Goal: Task Accomplishment & Management: Use online tool/utility

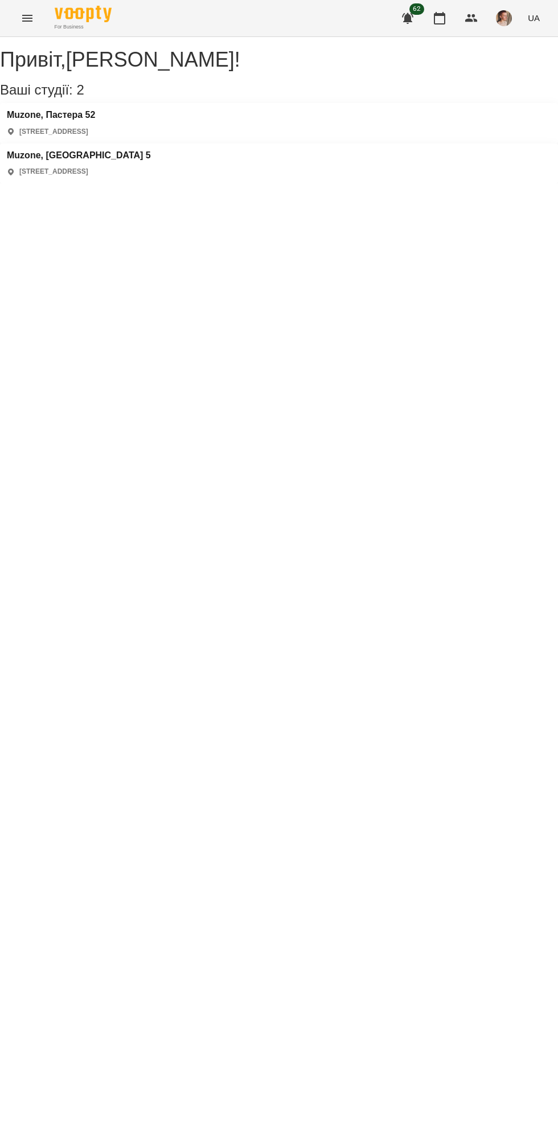
click at [154, 162] on div "Привіт , [PERSON_NAME] ! Ваші студії: 2 Muzone, [GEOGRAPHIC_DATA][STREET_ADDRES…" at bounding box center [279, 115] width 558 height 135
click at [95, 120] on h3 "Muzone, Пастера 52" at bounding box center [51, 115] width 88 height 10
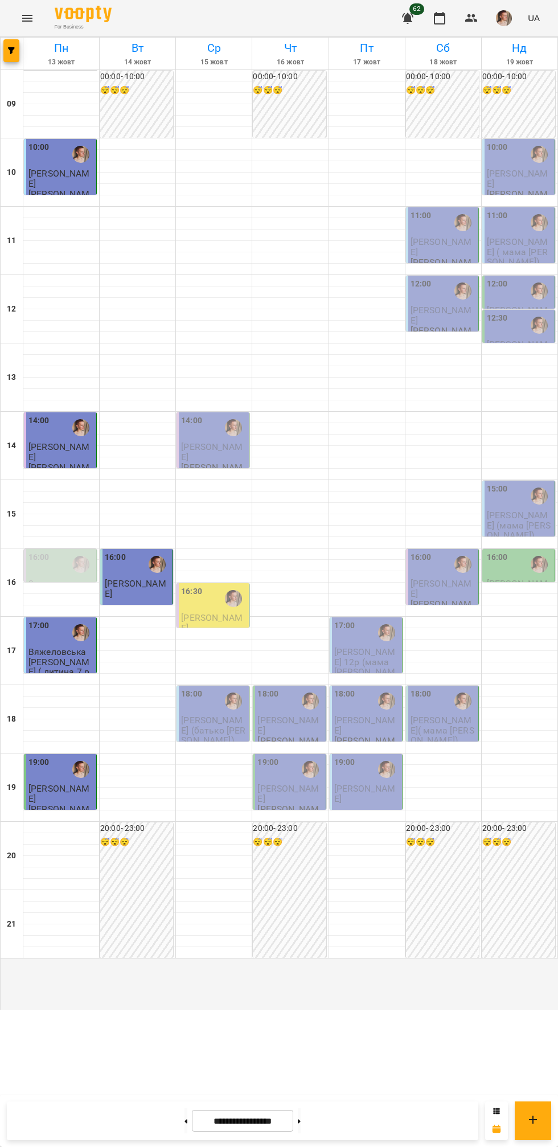
click at [301, 1122] on icon at bounding box center [299, 1121] width 3 height 4
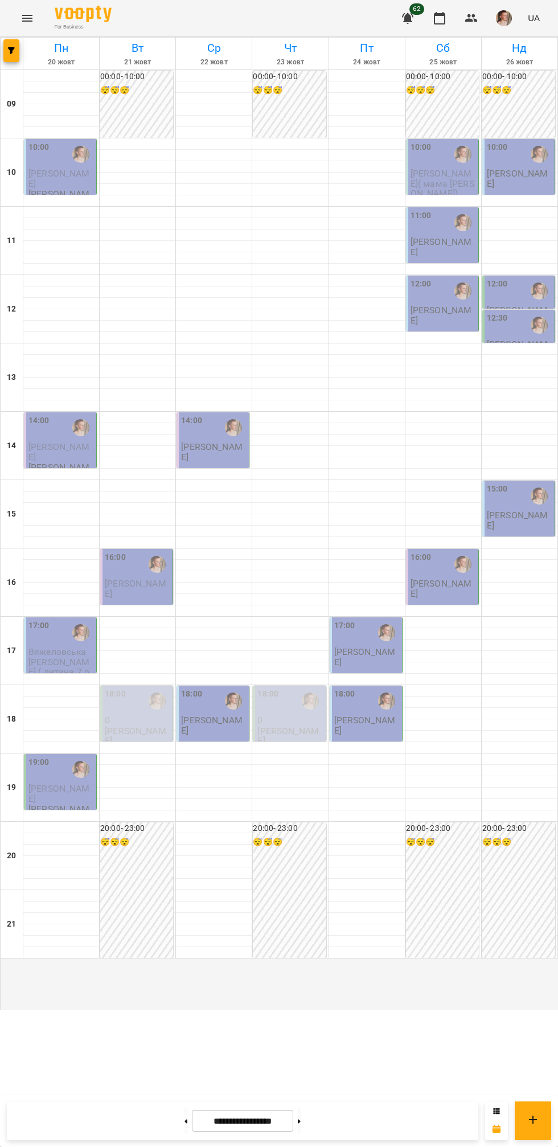
click at [185, 1122] on icon at bounding box center [186, 1121] width 3 height 4
type input "**********"
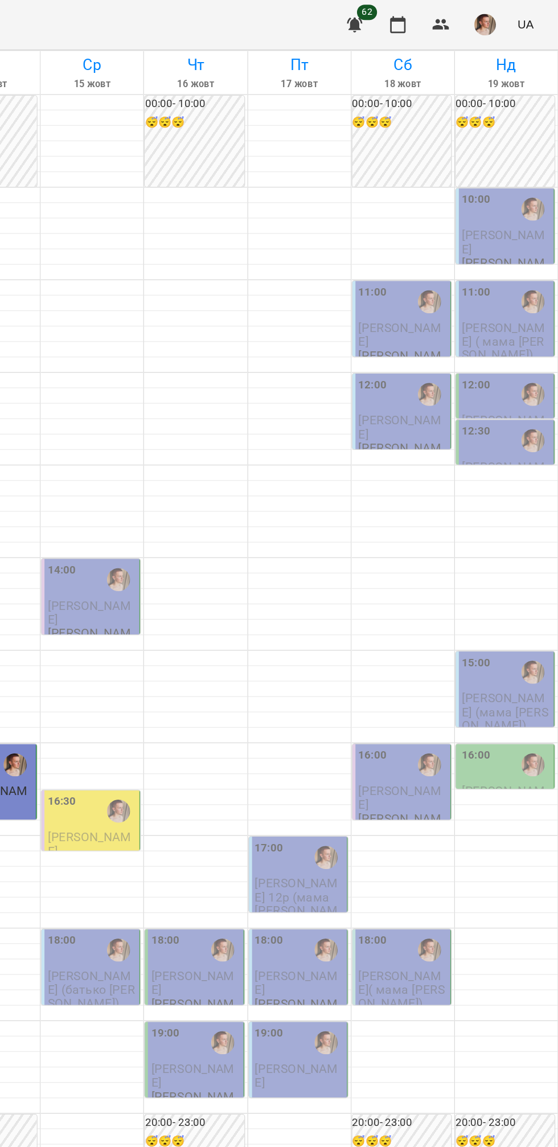
click at [504, 31] on button "button" at bounding box center [504, 18] width 30 height 30
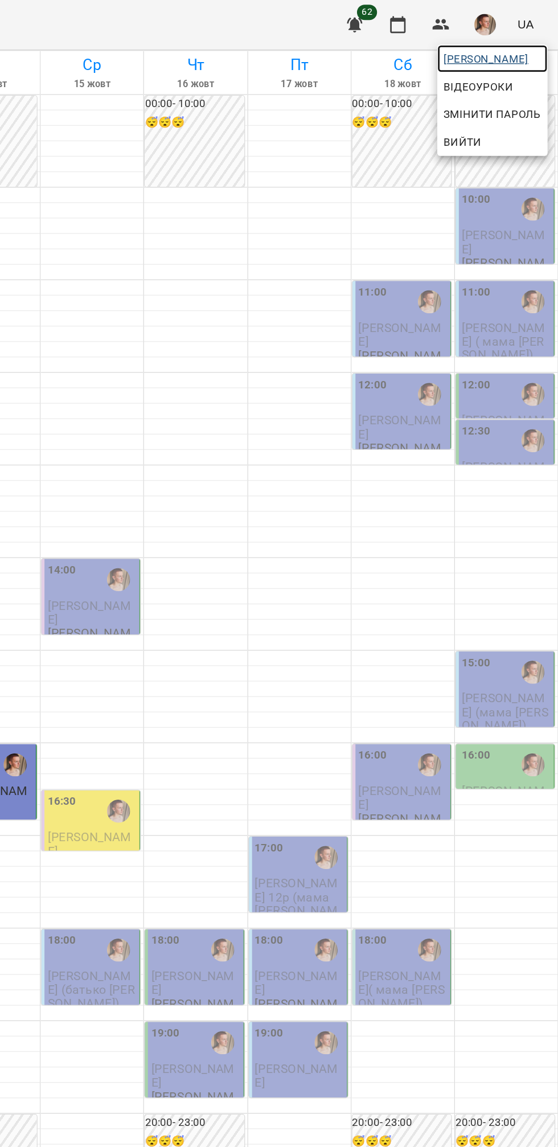
click at [480, 44] on span "[PERSON_NAME]" at bounding box center [509, 43] width 72 height 14
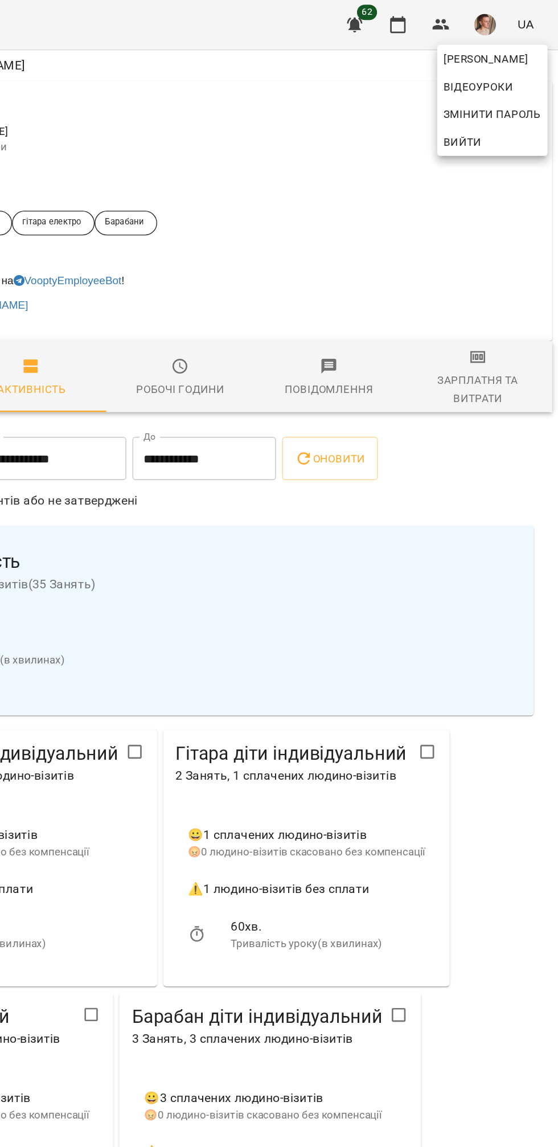
click at [520, 262] on div at bounding box center [279, 573] width 558 height 1147
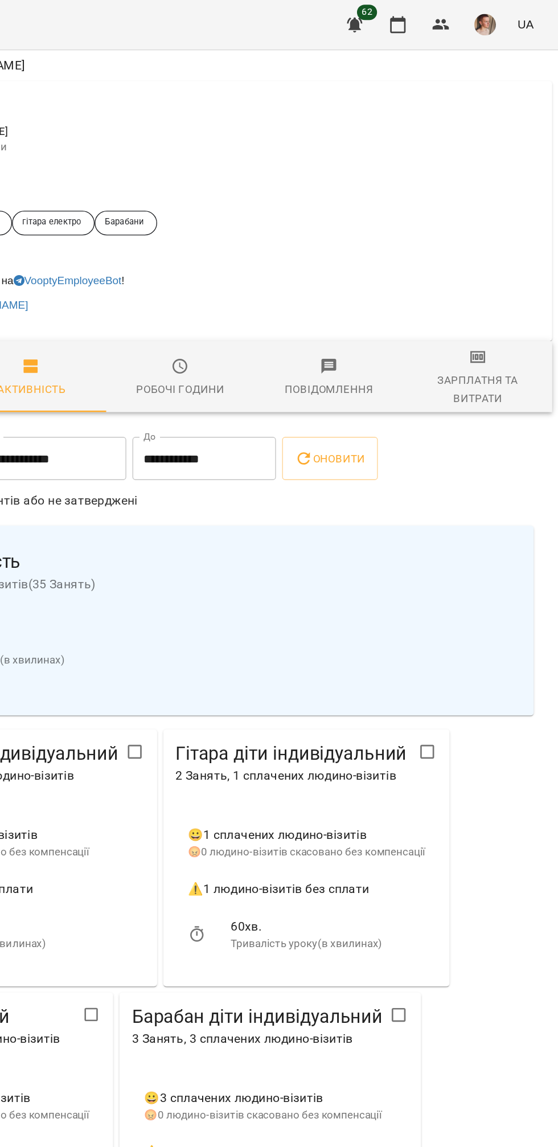
click at [507, 271] on span "Зарплатня та Витрати" at bounding box center [499, 279] width 96 height 44
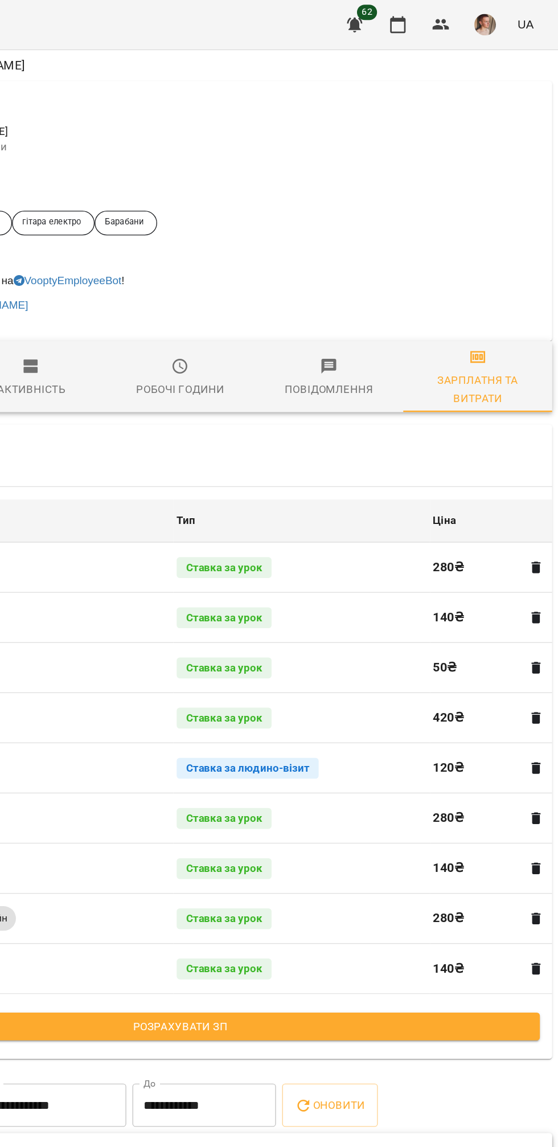
click at [235, 763] on span "Розрахувати ЗП" at bounding box center [279, 758] width 513 height 14
